Goal: Obtain resource: Download file/media

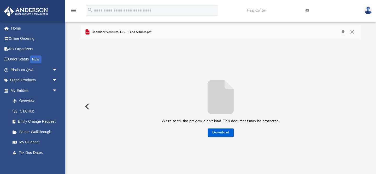
scroll to position [119, 280]
click at [353, 33] on button "Close" at bounding box center [352, 31] width 9 height 7
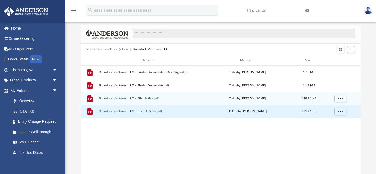
click at [145, 99] on button "Boondock Ventures, LLC - EIN Notice.pdf" at bounding box center [148, 98] width 98 height 3
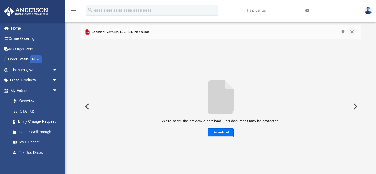
click at [229, 134] on button "Download" at bounding box center [221, 132] width 26 height 8
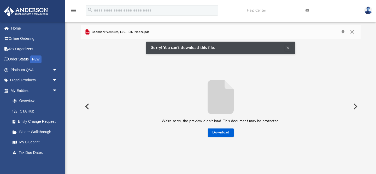
click at [288, 47] on button "Clear Notification" at bounding box center [288, 48] width 6 height 6
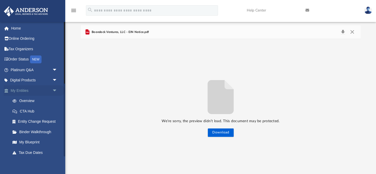
click at [54, 88] on span "arrow_drop_down" at bounding box center [57, 90] width 10 height 11
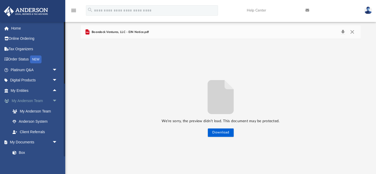
click at [55, 101] on span "arrow_drop_down" at bounding box center [57, 101] width 10 height 11
click at [17, 122] on span at bounding box center [16, 122] width 3 height 4
click at [24, 121] on link "Box" at bounding box center [36, 121] width 58 height 10
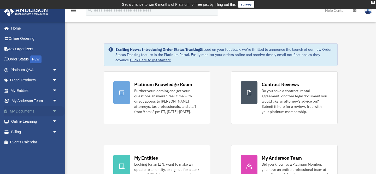
click at [55, 111] on span "arrow_drop_down" at bounding box center [57, 111] width 10 height 11
click at [35, 122] on link "Box" at bounding box center [36, 121] width 58 height 10
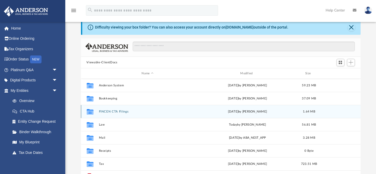
scroll to position [38, 0]
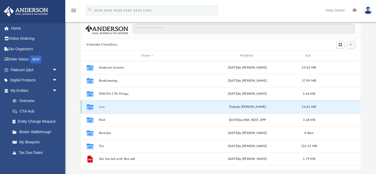
click at [101, 107] on button "Law" at bounding box center [148, 106] width 98 height 3
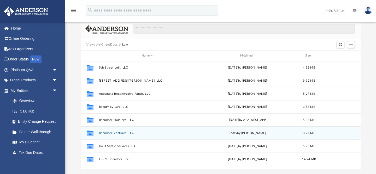
click at [107, 134] on button "Boondock Ventures, LLC" at bounding box center [148, 132] width 98 height 3
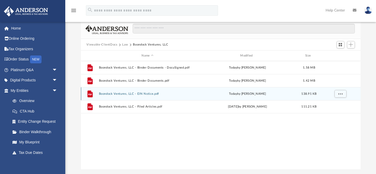
click at [139, 96] on div "File Boondock Ventures, LLC - EIN Notice.pdf [DATE] by [PERSON_NAME] 138.91 KB" at bounding box center [221, 93] width 280 height 13
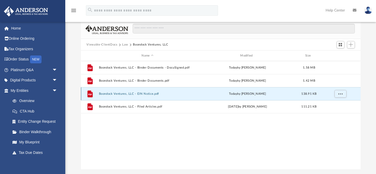
click at [145, 94] on button "Boondock Ventures, LLC - EIN Notice.pdf" at bounding box center [148, 93] width 98 height 3
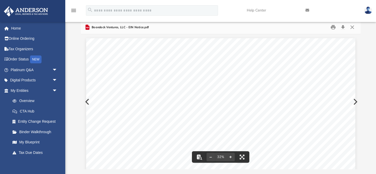
click at [232, 155] on button "File preview" at bounding box center [231, 157] width 8 height 12
click at [232, 155] on div "An o ﬀ icial website of the United States Government Here's how you know Help E…" at bounding box center [221, 101] width 280 height 135
click at [232, 155] on button "File preview" at bounding box center [231, 157] width 8 height 12
drag, startPoint x: 312, startPoint y: 116, endPoint x: 271, endPoint y: 106, distance: 41.8
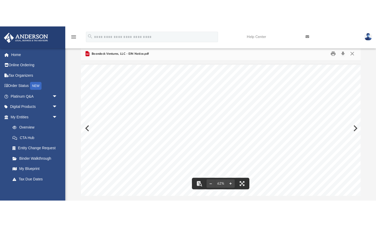
scroll to position [0, 1]
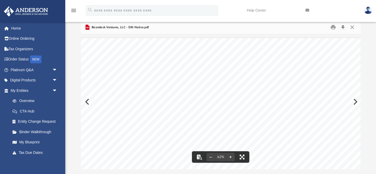
click at [246, 155] on button "File preview" at bounding box center [243, 157] width 12 height 12
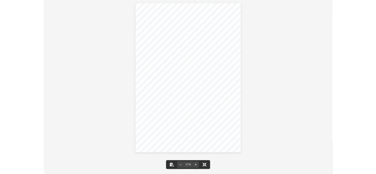
scroll to position [0, 0]
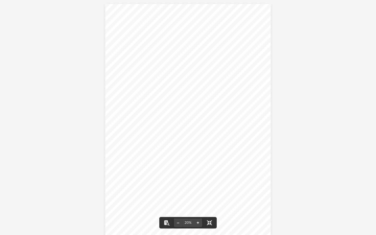
click at [199, 174] on button "File preview" at bounding box center [198, 223] width 8 height 12
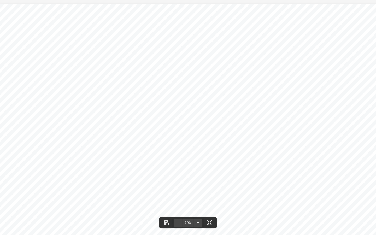
click at [210, 174] on button "File preview" at bounding box center [210, 223] width 12 height 12
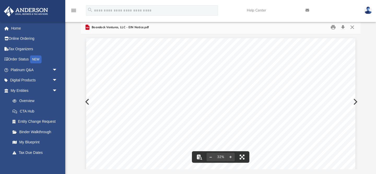
click at [244, 154] on button "File preview" at bounding box center [243, 157] width 12 height 12
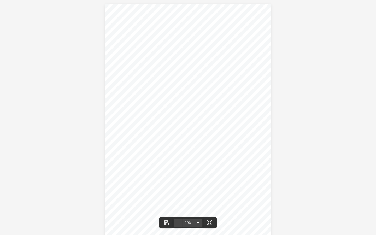
click at [199, 174] on button "File preview" at bounding box center [198, 223] width 8 height 12
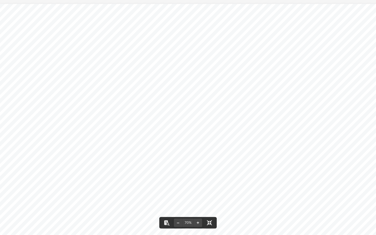
drag, startPoint x: 220, startPoint y: 168, endPoint x: 211, endPoint y: 124, distance: 44.1
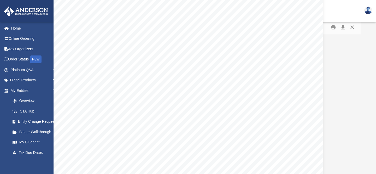
scroll to position [84, 0]
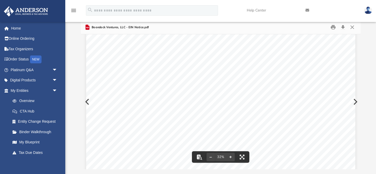
click at [234, 156] on button "File preview" at bounding box center [231, 157] width 8 height 12
click at [234, 157] on button "File preview" at bounding box center [231, 157] width 8 height 12
click at [354, 27] on button "Close" at bounding box center [352, 27] width 9 height 8
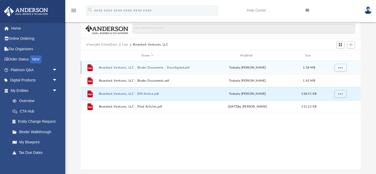
click at [244, 71] on div "File Boondock Ventures, LLC - Binder Documents - DocuSigned.pdf [DATE] by [PERS…" at bounding box center [221, 67] width 280 height 13
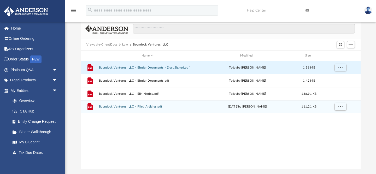
click at [246, 107] on div "[DATE] by [PERSON_NAME]" at bounding box center [248, 106] width 98 height 5
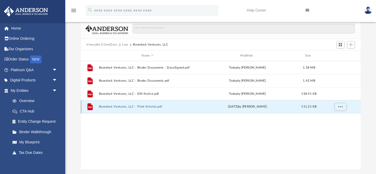
click at [157, 106] on button "Boondock Ventures, LLC - Filed Articles.pdf" at bounding box center [148, 106] width 98 height 3
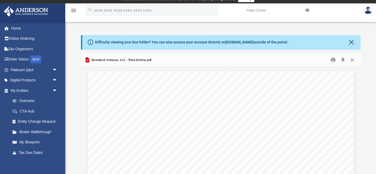
scroll to position [0, 0]
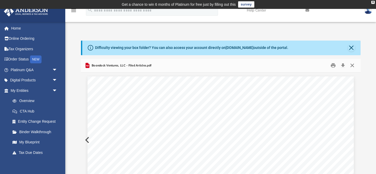
click at [353, 65] on button "Close" at bounding box center [352, 65] width 9 height 8
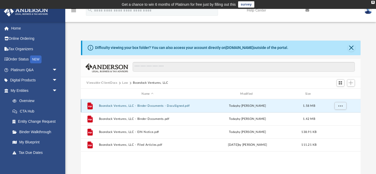
click at [166, 106] on button "Boondock Ventures, LLC - Binder Documents - DocuSigned.pdf" at bounding box center [148, 105] width 98 height 3
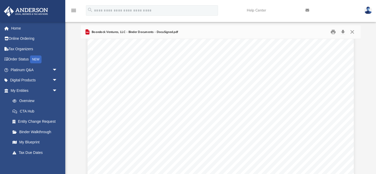
scroll to position [376, 0]
